Goal: Information Seeking & Learning: Stay updated

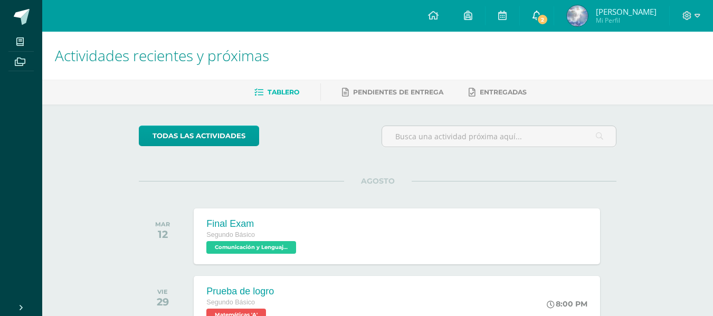
click at [538, 11] on icon at bounding box center [537, 15] width 8 height 9
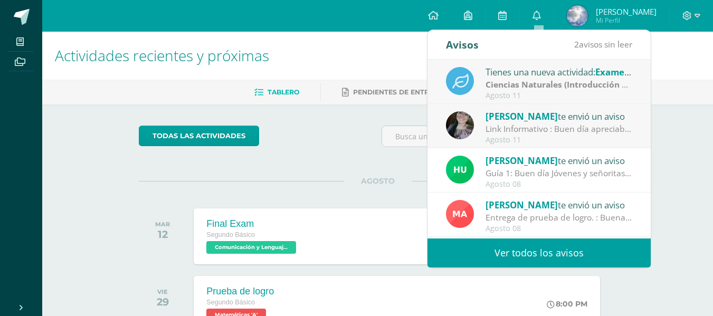
click at [554, 79] on strong "Ciencias Naturales (Introducción a la Química)" at bounding box center [580, 85] width 189 height 12
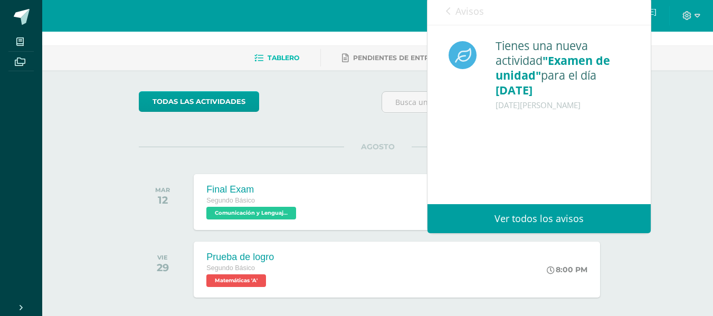
scroll to position [53, 0]
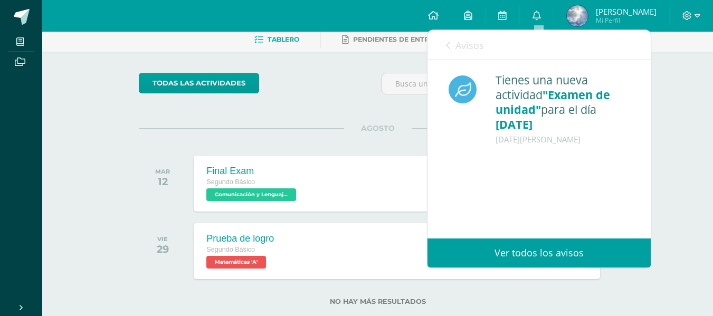
click at [473, 50] on span "Avisos" at bounding box center [469, 45] width 28 height 13
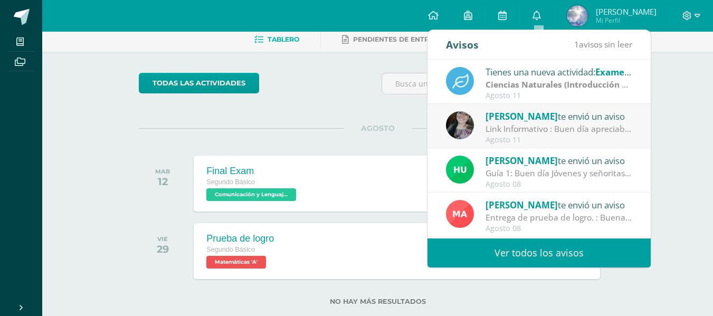
click at [539, 116] on span "[PERSON_NAME]" at bounding box center [522, 116] width 72 height 12
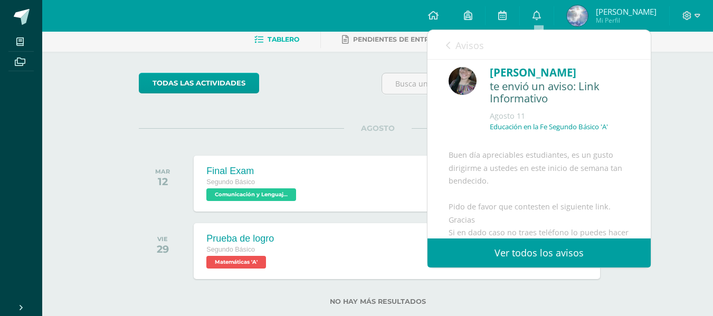
scroll to position [0, 0]
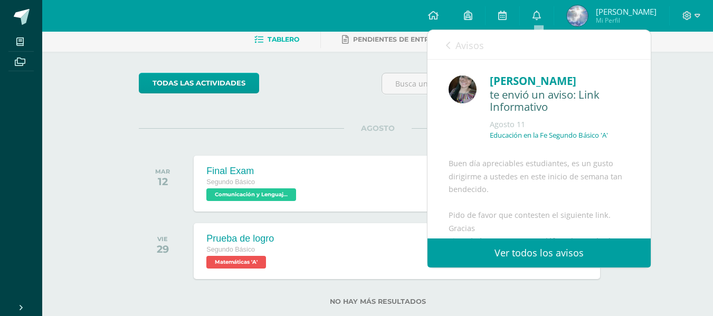
click at [441, 47] on div "Avisos 0 avisos sin leer Avisos" at bounding box center [538, 45] width 223 height 30
click at [447, 51] on link "Avisos" at bounding box center [465, 45] width 38 height 30
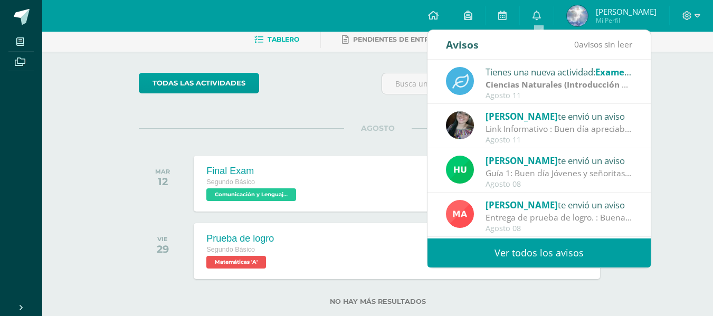
click at [348, 118] on div "todas las Actividades No tienes actividades Échale un vistazo a los demás perío…" at bounding box center [378, 196] width 520 height 288
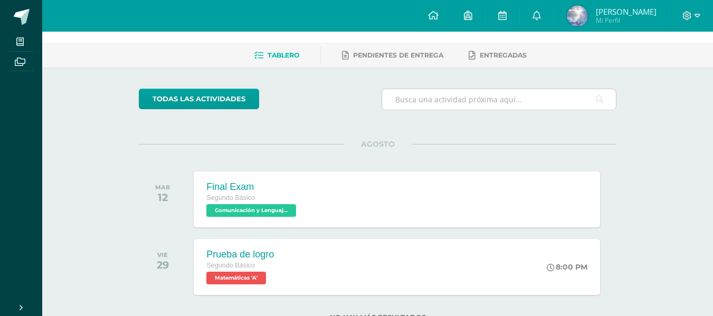
scroll to position [76, 0]
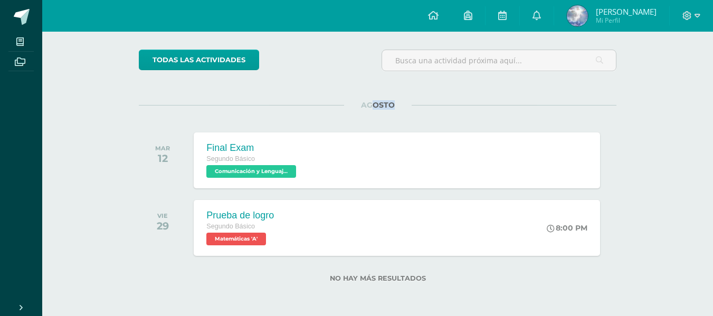
drag, startPoint x: 370, startPoint y: 94, endPoint x: 401, endPoint y: 99, distance: 30.4
click at [401, 99] on div "todas las Actividades No tienes actividades Échale un vistazo a los demás perío…" at bounding box center [378, 172] width 520 height 288
click at [398, 103] on span "AGOSTO" at bounding box center [378, 104] width 68 height 9
drag, startPoint x: 394, startPoint y: 104, endPoint x: 338, endPoint y: 116, distance: 57.8
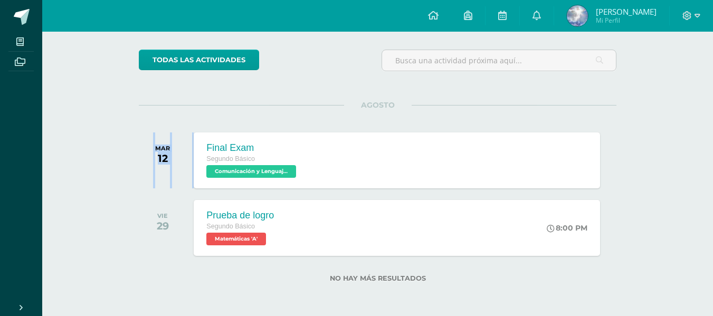
click at [338, 116] on div "AGOSTO [DATE] Final Exam Segundo Básico Comunicación y Lenguaje, Idioma Extranj…" at bounding box center [378, 147] width 478 height 85
click at [354, 102] on span "AGOSTO" at bounding box center [378, 104] width 68 height 9
drag, startPoint x: 357, startPoint y: 101, endPoint x: 402, endPoint y: 109, distance: 45.6
click at [402, 109] on span "AGOSTO" at bounding box center [378, 104] width 68 height 9
click at [406, 110] on div "AGOSTO [DATE] Final Exam Segundo Básico Comunicación y Lenguaje, Idioma Extranj…" at bounding box center [378, 147] width 478 height 85
